Goal: Entertainment & Leisure: Consume media (video, audio)

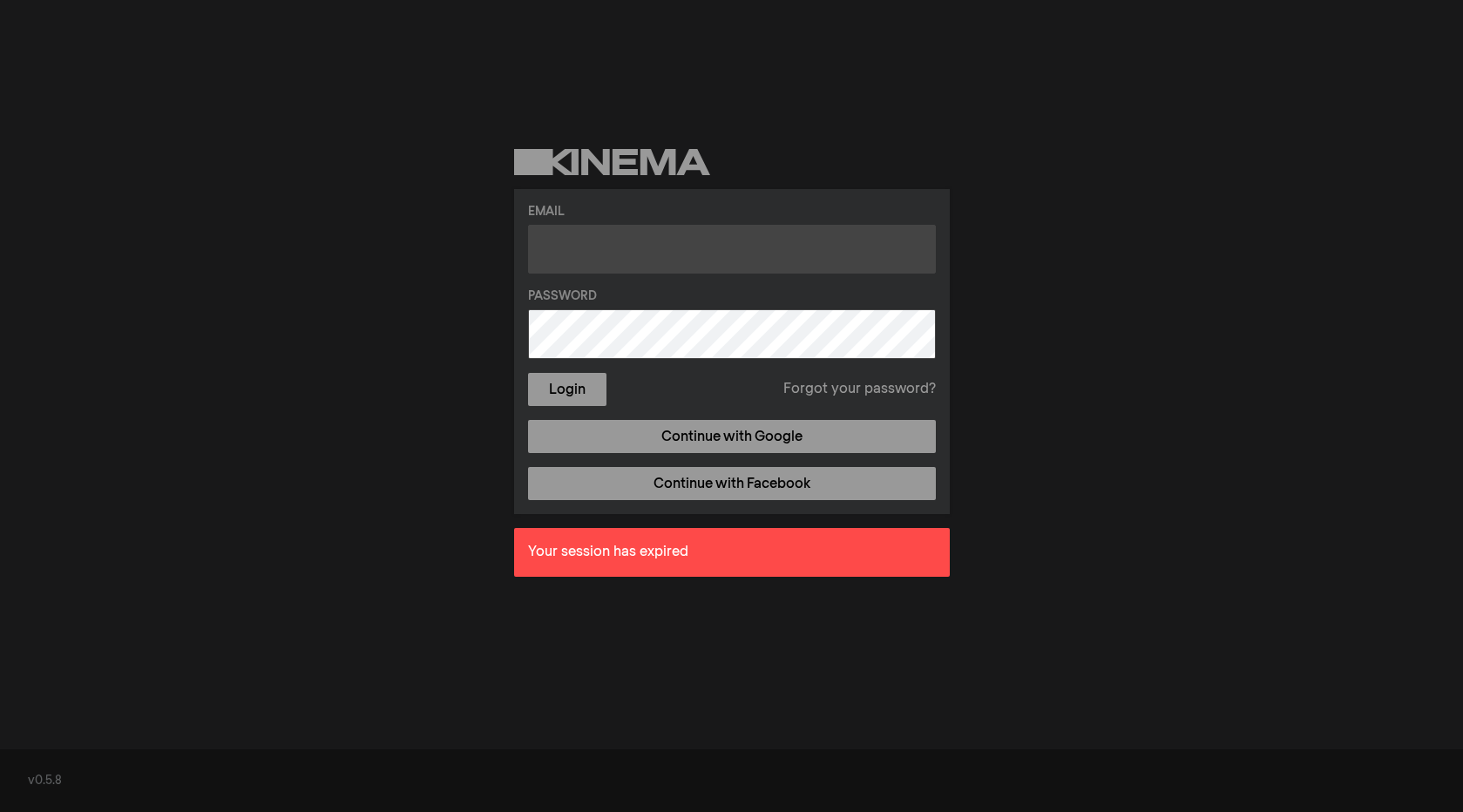
click at [780, 247] on input "text" at bounding box center [732, 250] width 408 height 49
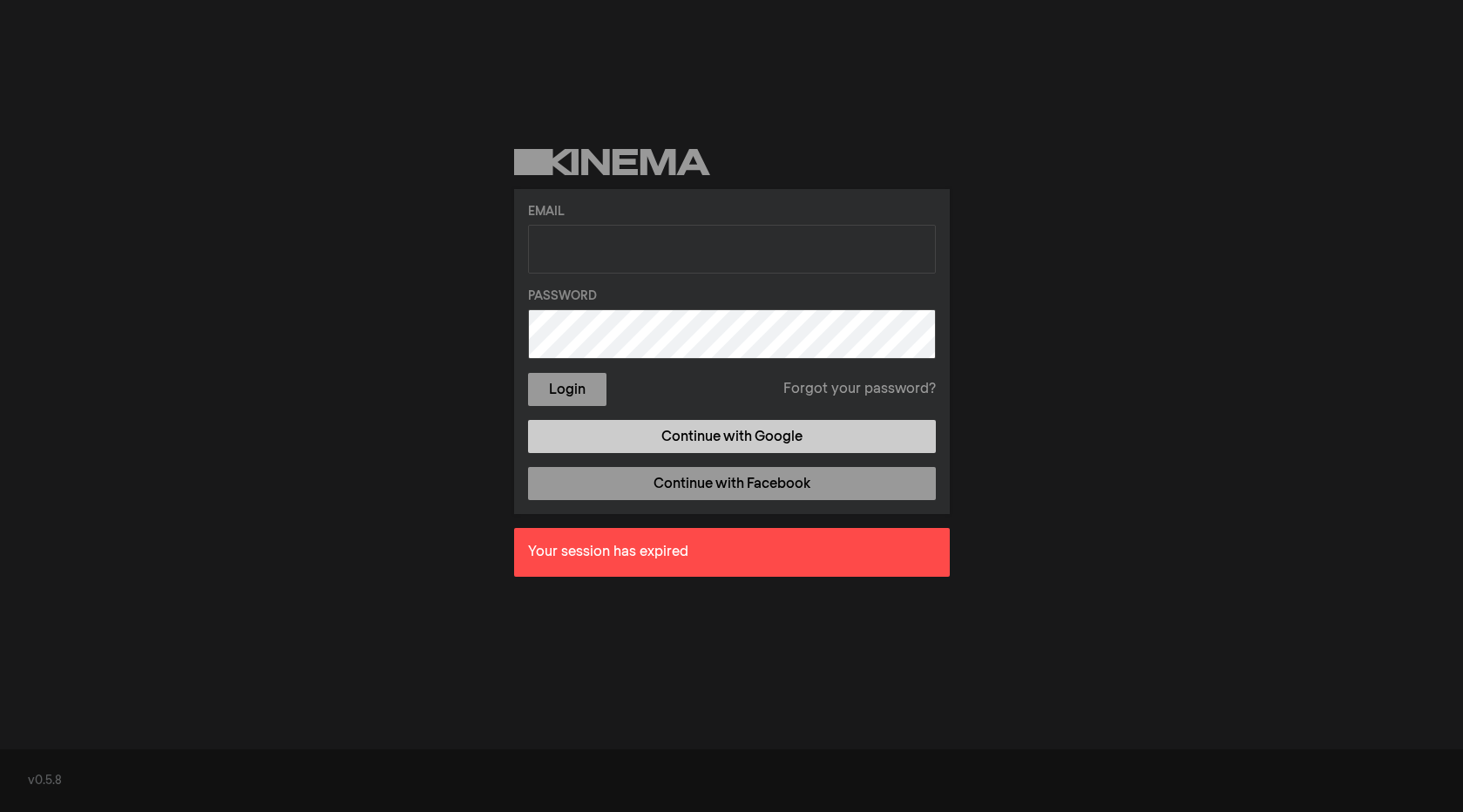
click at [752, 447] on link "Continue with Google" at bounding box center [732, 436] width 408 height 33
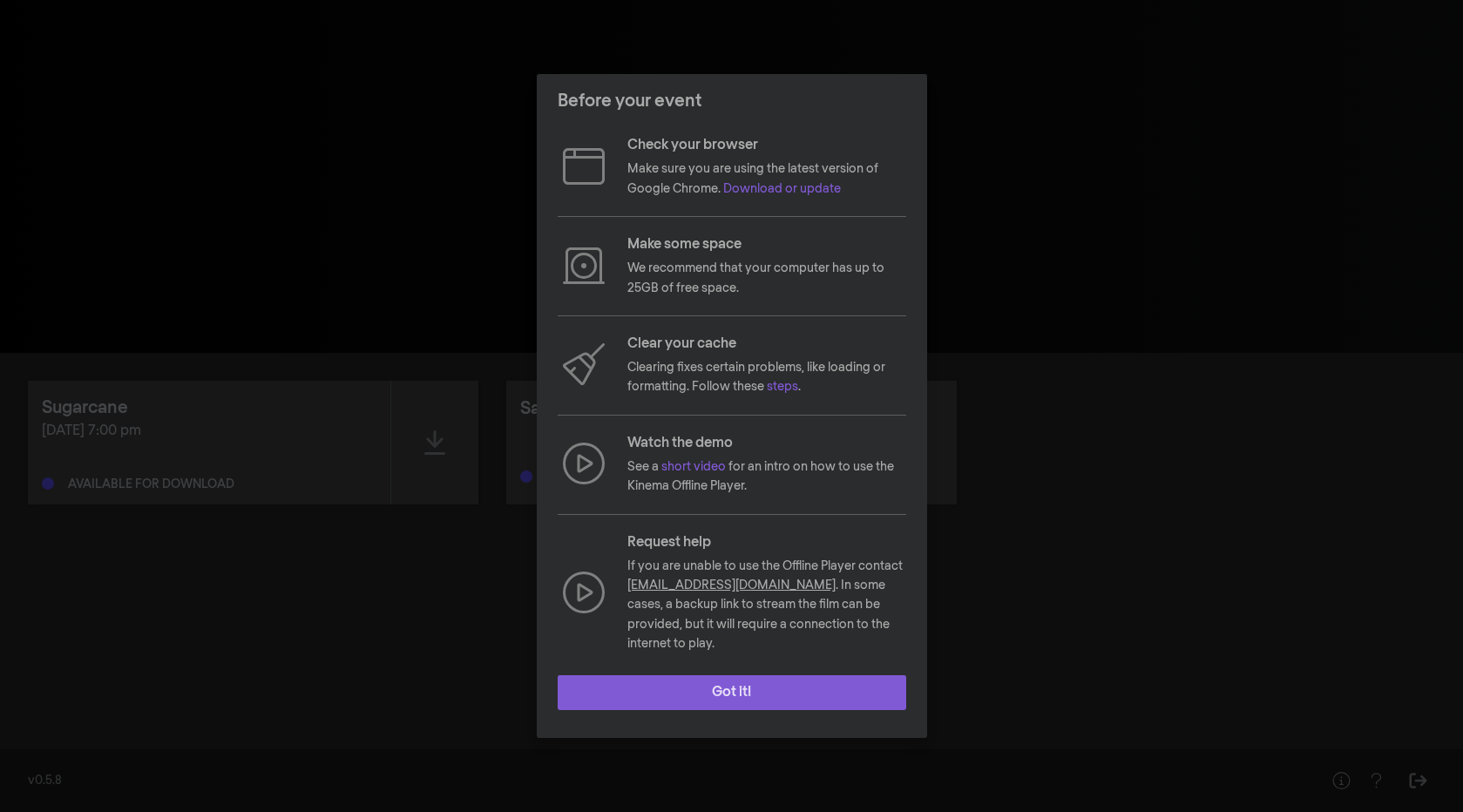
click at [758, 689] on button "Got it!" at bounding box center [732, 692] width 348 height 34
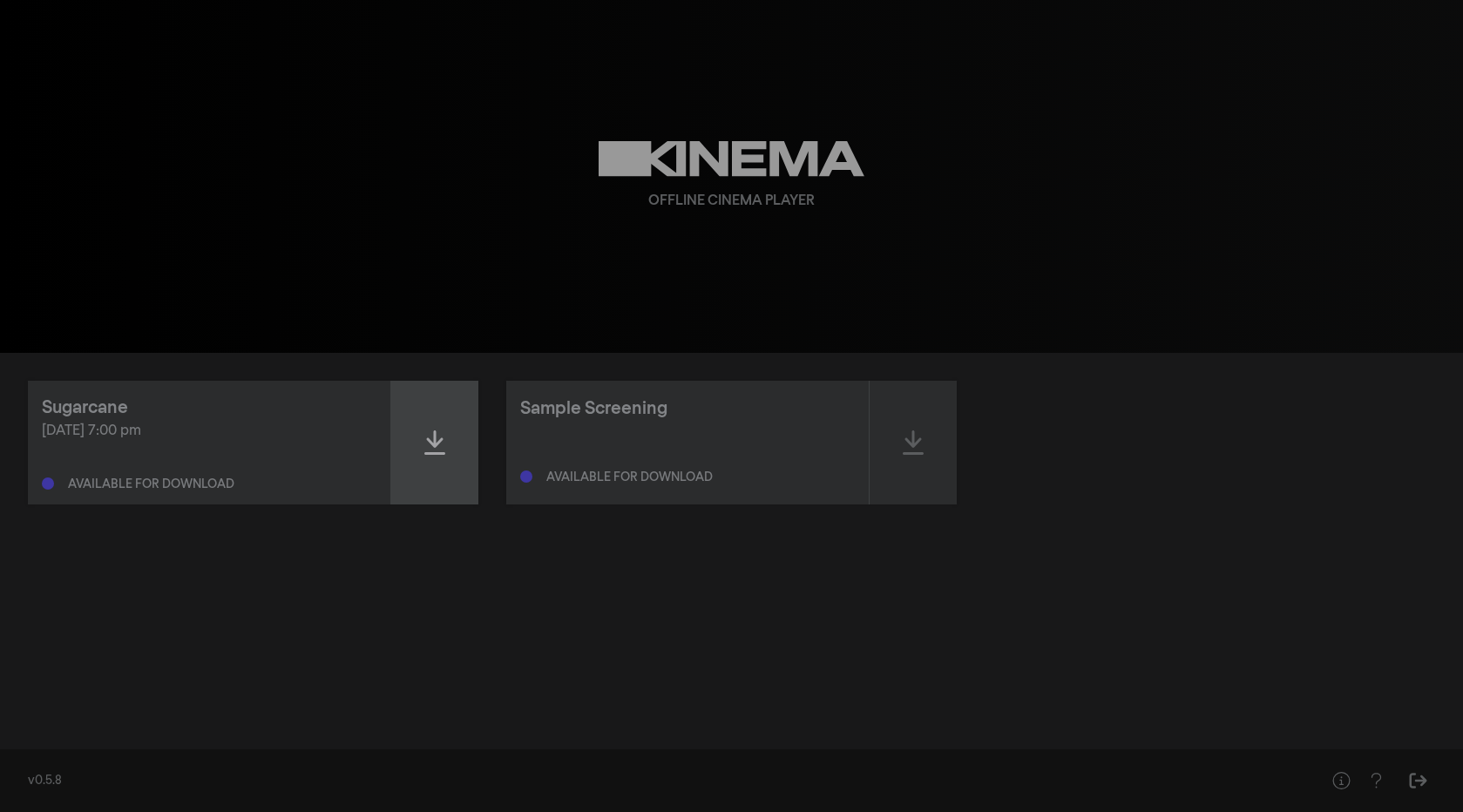
click at [434, 433] on icon at bounding box center [435, 442] width 21 height 25
click at [438, 437] on icon at bounding box center [435, 442] width 21 height 25
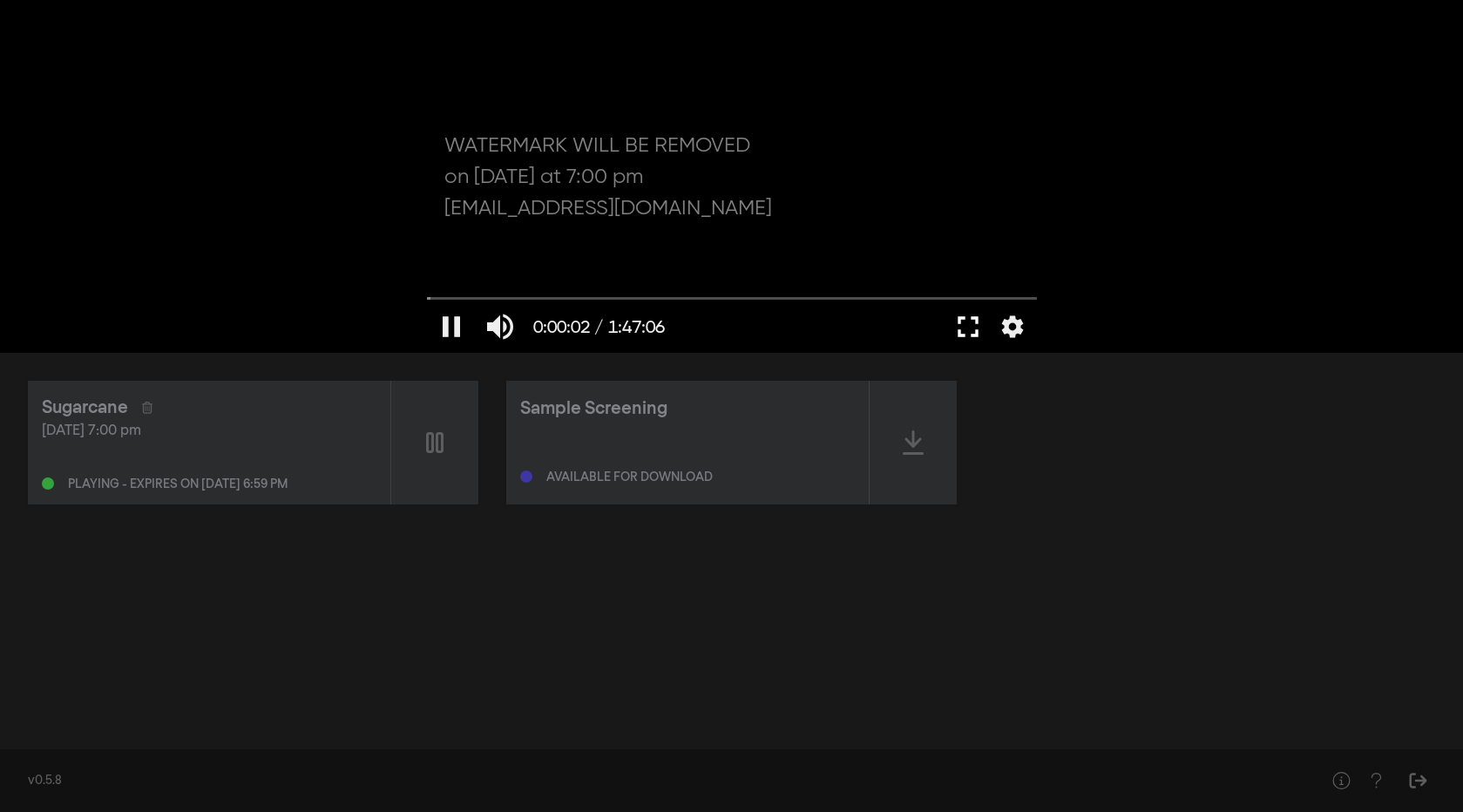
click at [960, 327] on button "fullscreen" at bounding box center [968, 326] width 49 height 52
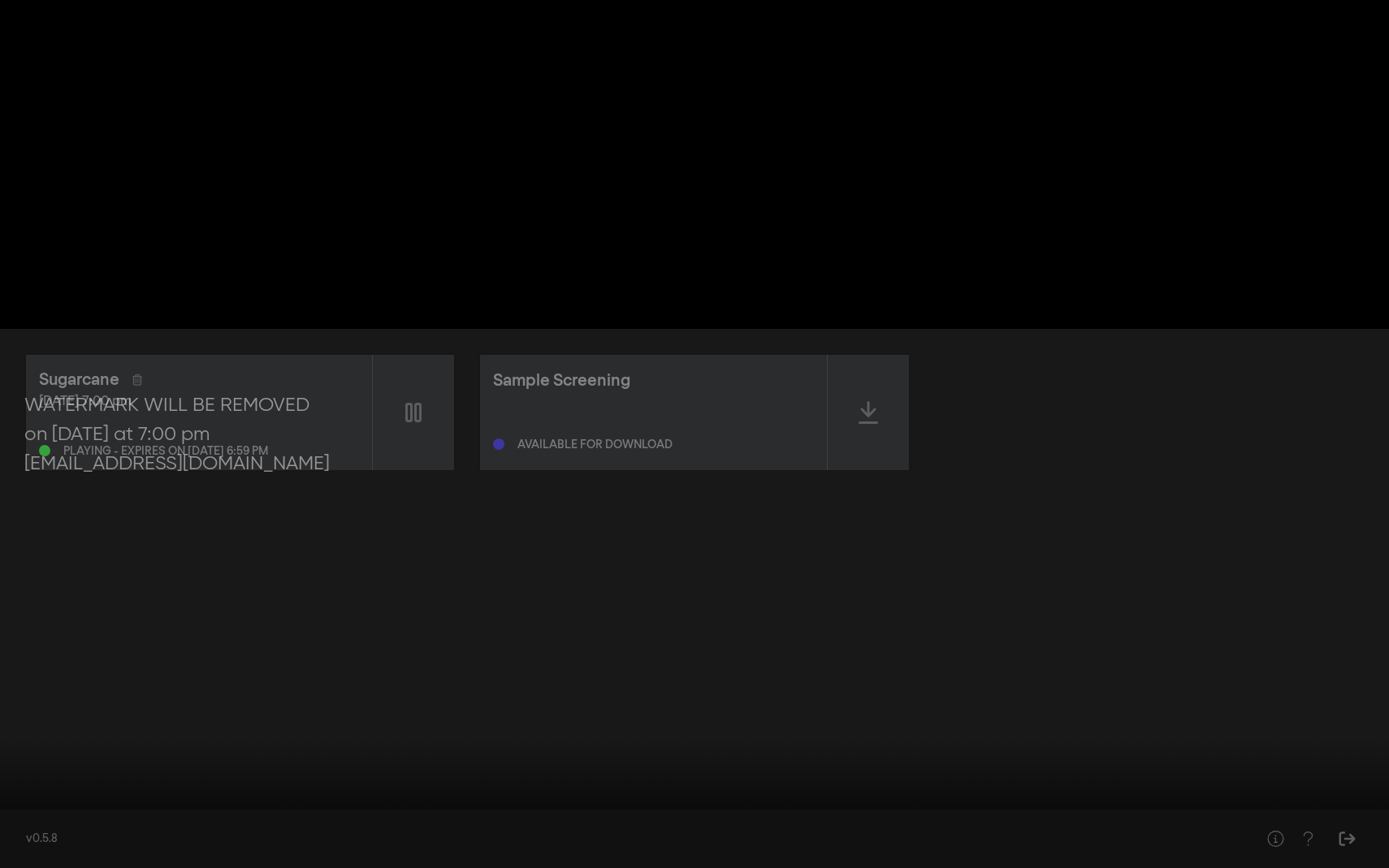
click at [32, 756] on button "pause" at bounding box center [31, 843] width 46 height 49
type input "120.302399"
